Goal: Task Accomplishment & Management: Manage account settings

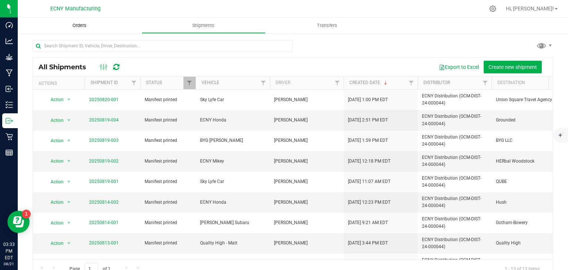
click at [72, 26] on span "Orders" at bounding box center [79, 25] width 34 height 7
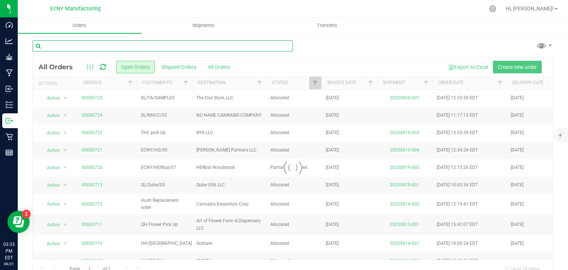
click at [118, 46] on input "text" at bounding box center [163, 45] width 260 height 11
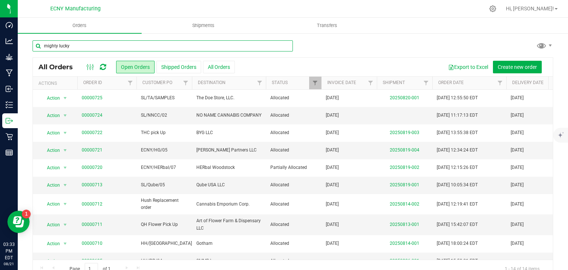
type input "mighty lucky"
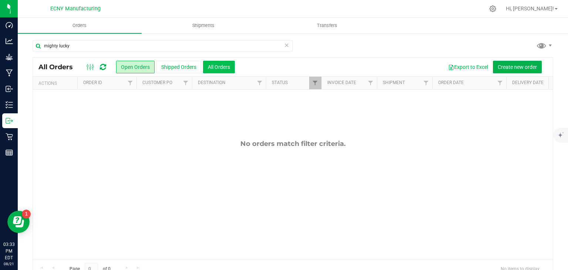
click at [223, 68] on button "All Orders" at bounding box center [219, 67] width 32 height 13
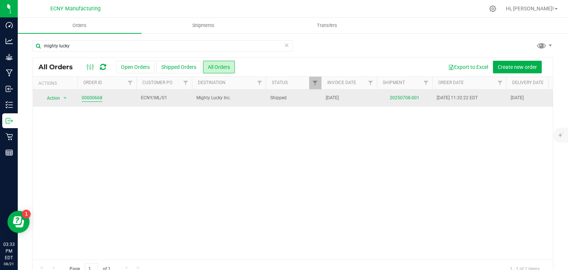
click at [86, 99] on link "00000668" at bounding box center [92, 97] width 21 height 7
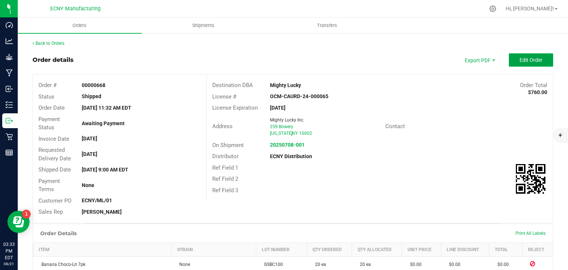
click at [532, 58] on span "Edit Order" at bounding box center [530, 60] width 23 height 6
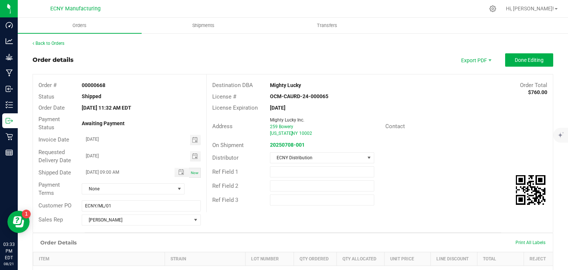
scroll to position [118, 0]
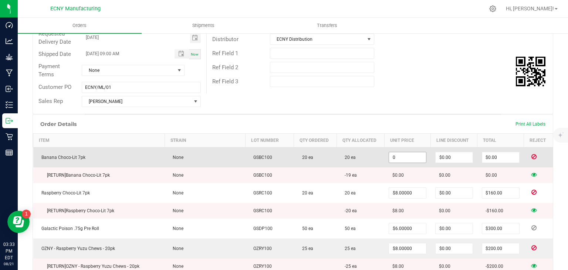
click at [407, 155] on input "0" at bounding box center [407, 157] width 37 height 10
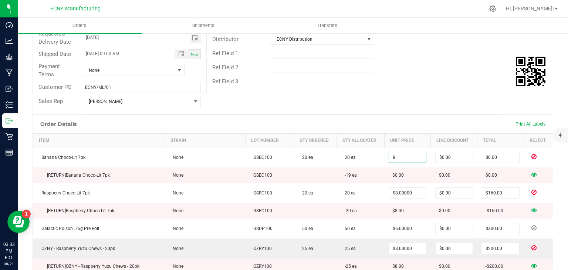
type input "$8.00000"
type input "$160.00"
click at [455, 123] on div "Order Details Print All Labels" at bounding box center [293, 124] width 520 height 18
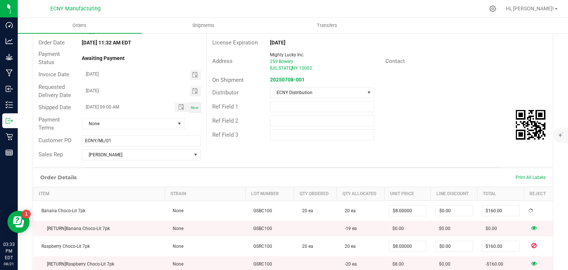
scroll to position [0, 0]
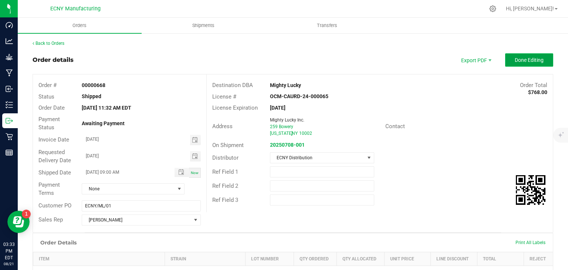
click at [526, 57] on span "Done Editing" at bounding box center [529, 60] width 29 height 6
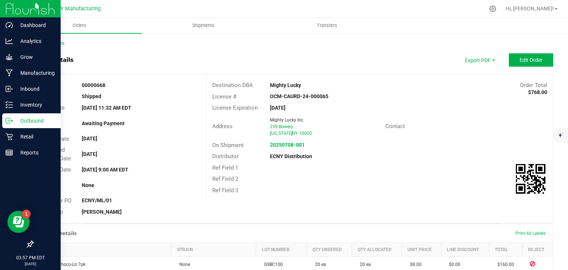
click at [9, 121] on icon at bounding box center [9, 120] width 7 height 7
